Goal: Browse casually: Explore the website without a specific task or goal

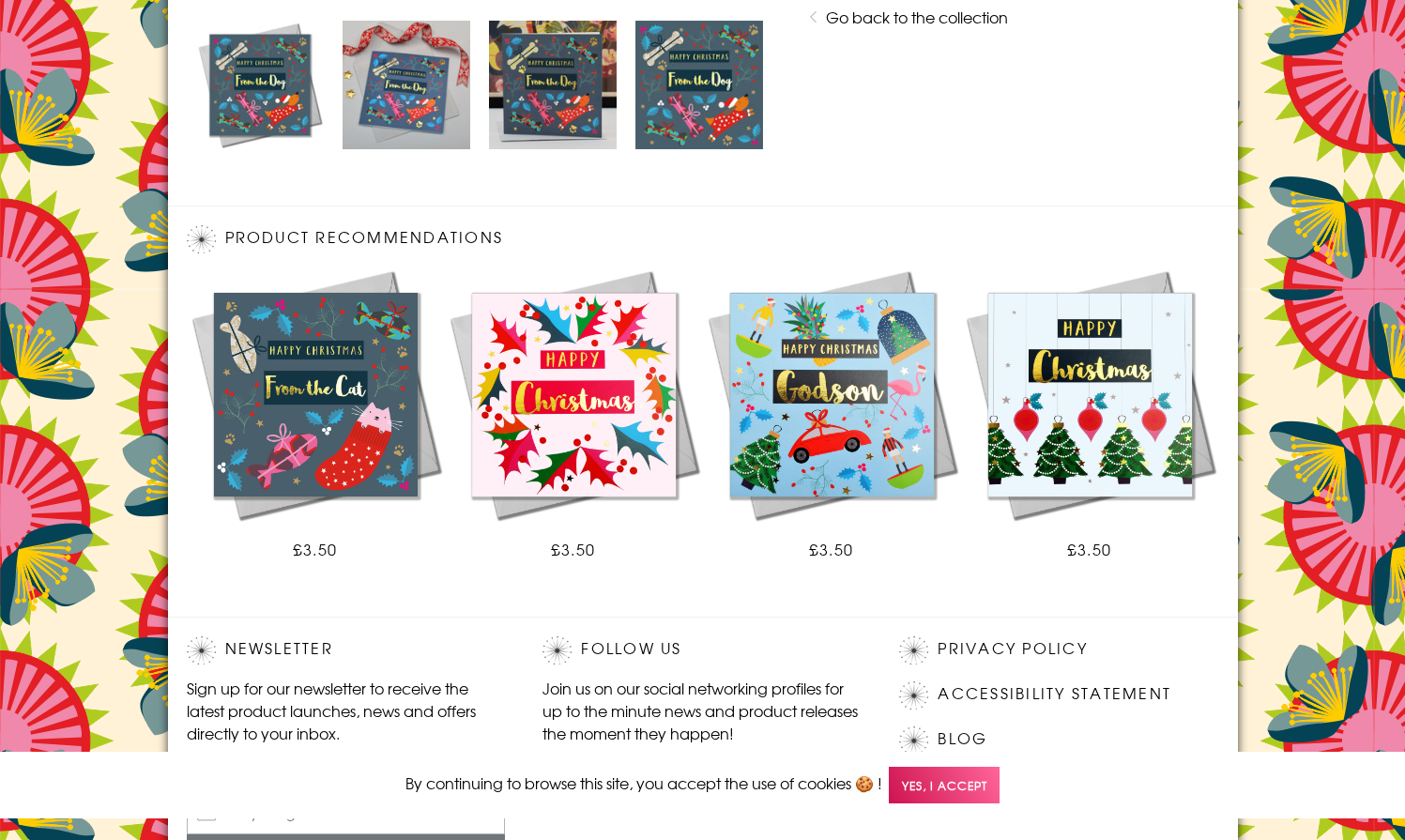
scroll to position [1095, 0]
